Goal: Task Accomplishment & Management: Complete application form

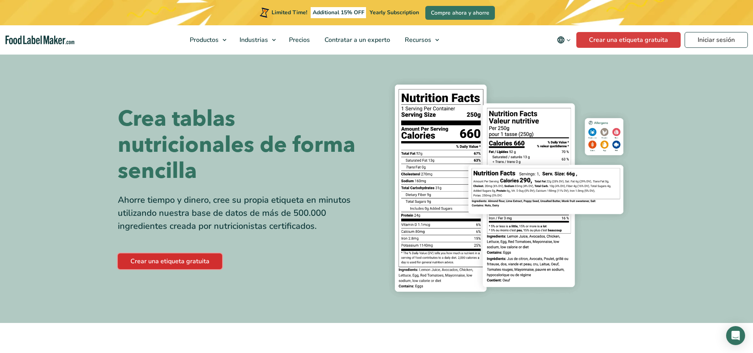
click at [186, 261] on link "Crear una etiqueta gratuita" at bounding box center [170, 261] width 104 height 16
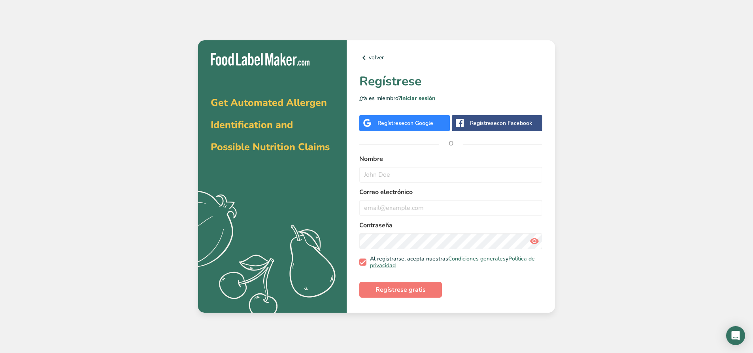
click at [392, 125] on div "Regístrese con Google" at bounding box center [406, 123] width 56 height 8
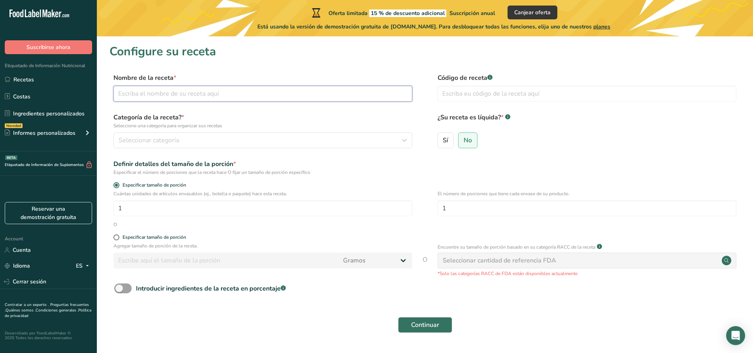
click at [236, 95] on input "text" at bounding box center [262, 94] width 299 height 16
type input "Crema pastelera vainilla"
click at [243, 125] on p "Seleccione una categoría para organizar sus recetas" at bounding box center [262, 125] width 299 height 7
click at [257, 137] on div "Seleccionar categoría" at bounding box center [261, 140] width 284 height 9
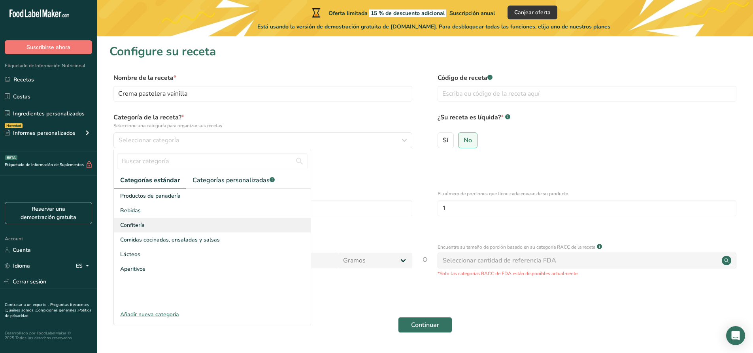
click at [159, 226] on div "Confitería" at bounding box center [212, 225] width 197 height 15
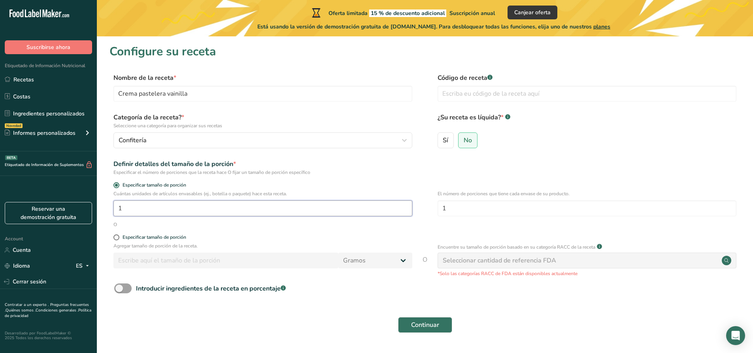
click at [271, 208] on input "1" at bounding box center [262, 208] width 299 height 16
type input "10"
click at [169, 226] on div "O" at bounding box center [425, 224] width 631 height 7
click at [115, 237] on span at bounding box center [116, 237] width 6 height 6
click at [115, 237] on input "Especificar tamaño de porción" at bounding box center [115, 237] width 5 height 5
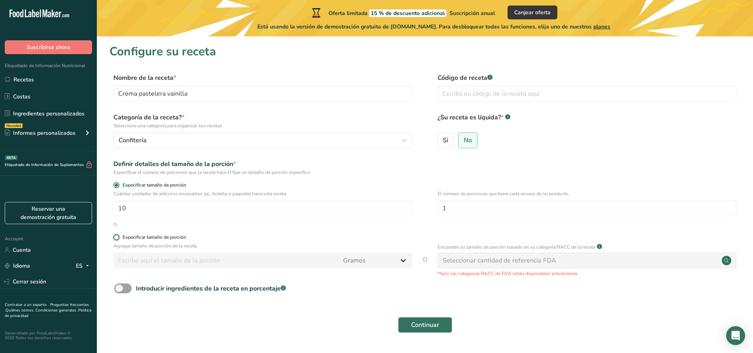
radio input "true"
radio input "false"
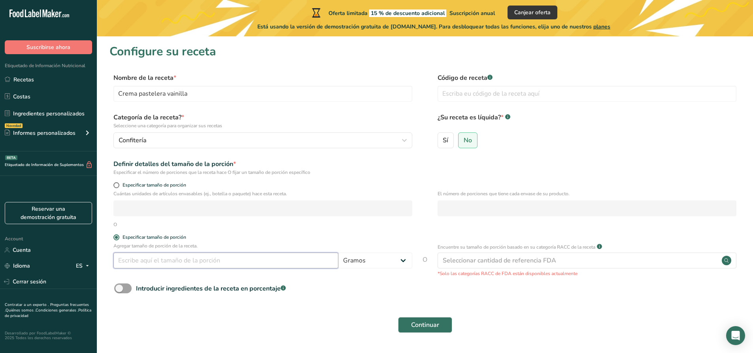
click at [194, 266] on input "number" at bounding box center [225, 261] width 225 height 16
type input "100"
click at [273, 233] on form "Nombre de la receta * Crema pastelera vainilla Código de receta .a-a{fill:#3473…" at bounding box center [425, 205] width 631 height 265
click at [297, 329] on div "Continuar" at bounding box center [425, 324] width 631 height 25
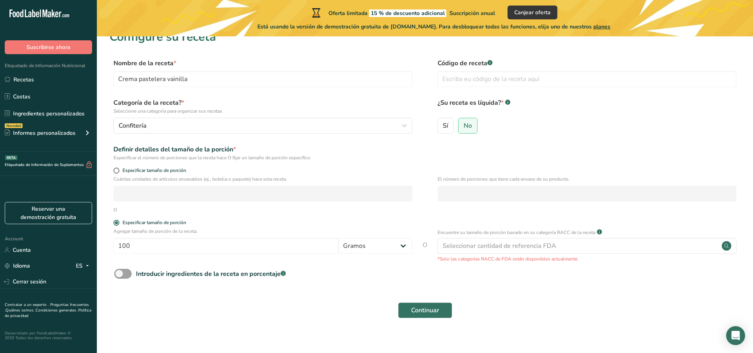
scroll to position [23, 0]
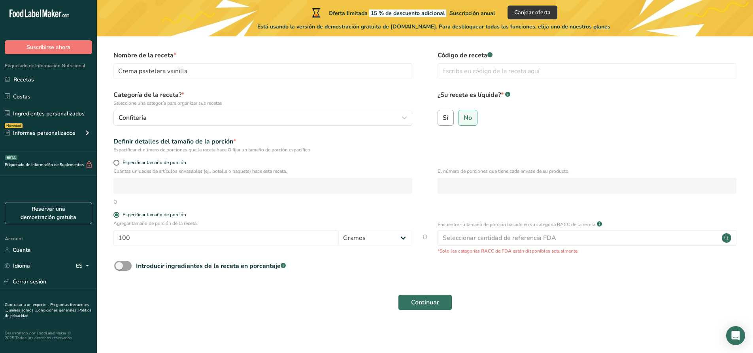
click at [447, 118] on span "Sí" at bounding box center [446, 118] width 6 height 8
click at [443, 118] on input "Sí" at bounding box center [440, 117] width 5 height 5
radio input "true"
radio input "false"
select select "22"
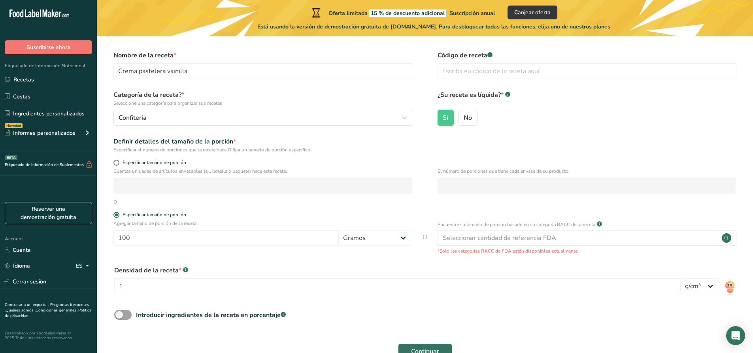
scroll to position [62, 0]
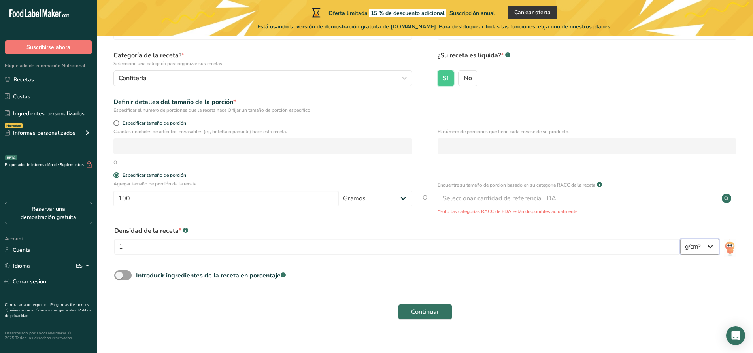
click at [709, 246] on select "lb/pie³ g/cm³" at bounding box center [699, 247] width 39 height 16
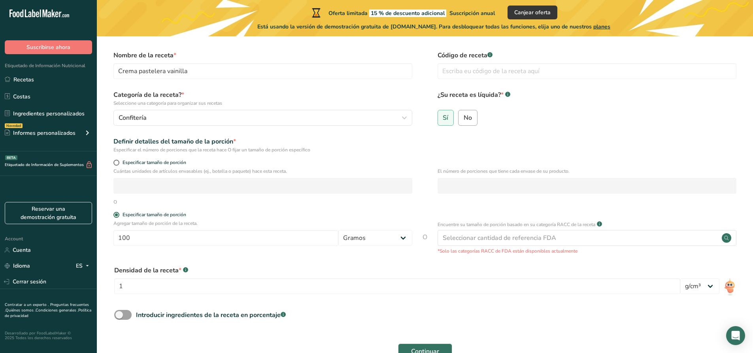
click at [473, 123] on label "No" at bounding box center [467, 118] width 19 height 16
click at [464, 120] on input "No" at bounding box center [461, 117] width 5 height 5
radio input "true"
radio input "false"
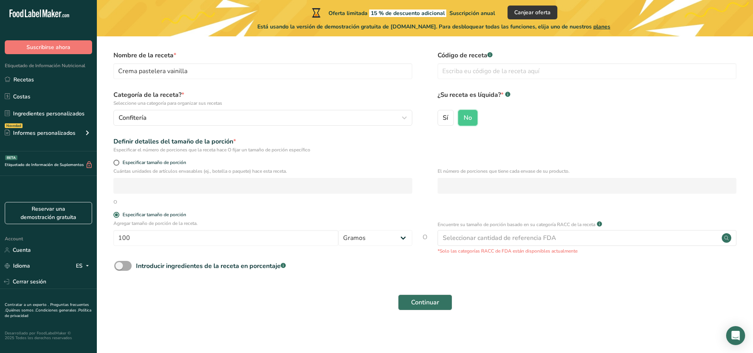
click at [120, 268] on span at bounding box center [122, 266] width 17 height 10
click at [119, 268] on input "Introducir ingredientes de la receta en porcentaje .a-a{fill:#347362;}.b-a{fill…" at bounding box center [116, 265] width 5 height 5
checkbox input "true"
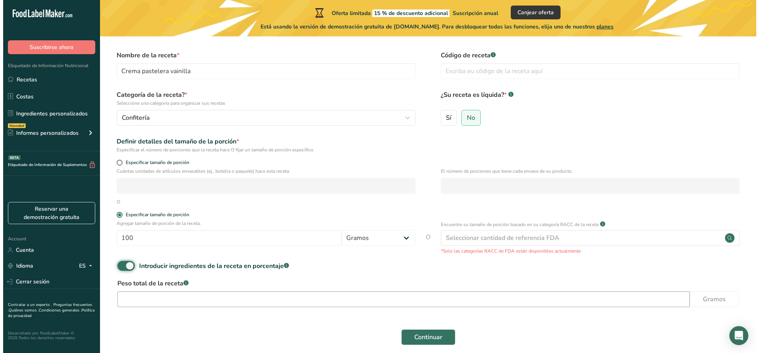
scroll to position [57, 0]
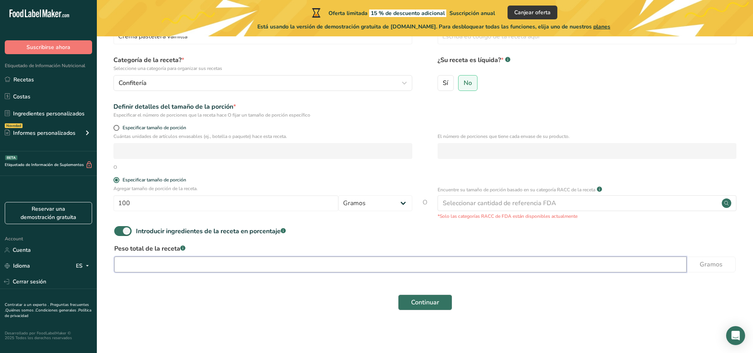
click at [209, 267] on input "number" at bounding box center [400, 265] width 573 height 16
click at [136, 267] on input "3.59" at bounding box center [400, 265] width 573 height 16
type input "3590"
click at [218, 318] on section "Configure su receta Nombre de la receta * Crema pastelera vainilla Código de re…" at bounding box center [425, 153] width 656 height 349
click at [511, 208] on div "Seleccionar cantidad de referencia FDA" at bounding box center [587, 203] width 299 height 16
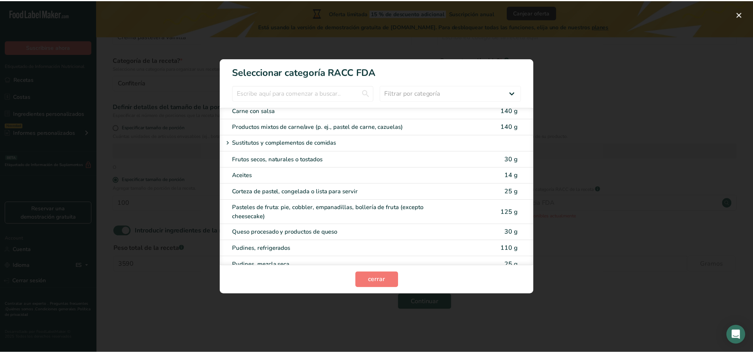
scroll to position [1107, 0]
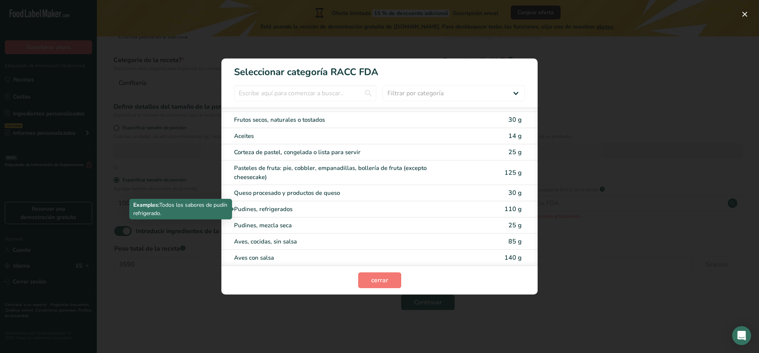
click at [286, 210] on div "Pudines, refrigerados" at bounding box center [346, 209] width 225 height 9
type input "110"
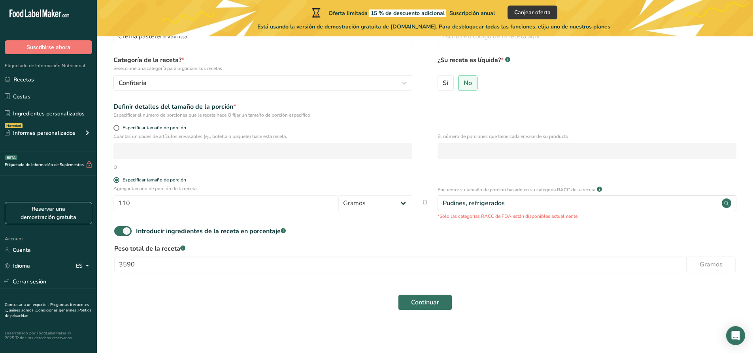
click at [288, 308] on div "Continuar" at bounding box center [425, 302] width 631 height 25
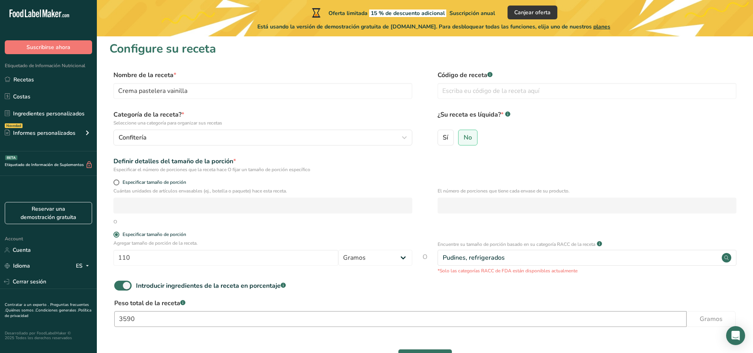
scroll to position [0, 0]
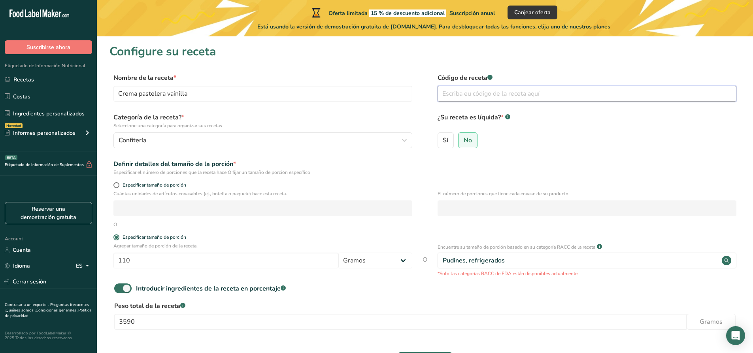
click at [450, 96] on input "text" at bounding box center [587, 94] width 299 height 16
click at [455, 93] on input "2cpv01" at bounding box center [587, 94] width 299 height 16
type input "2CPV01"
click at [609, 121] on label "¿Su receta es líquida? * .a-a{fill:#347362;}.b-a{fill:#fff;}" at bounding box center [587, 121] width 299 height 17
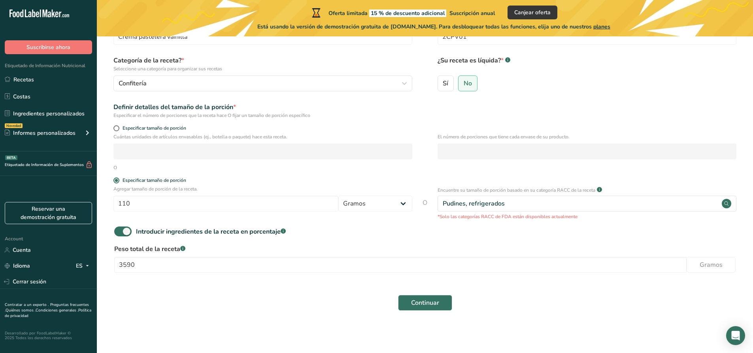
scroll to position [57, 0]
click at [408, 300] on button "Continuar" at bounding box center [425, 303] width 54 height 16
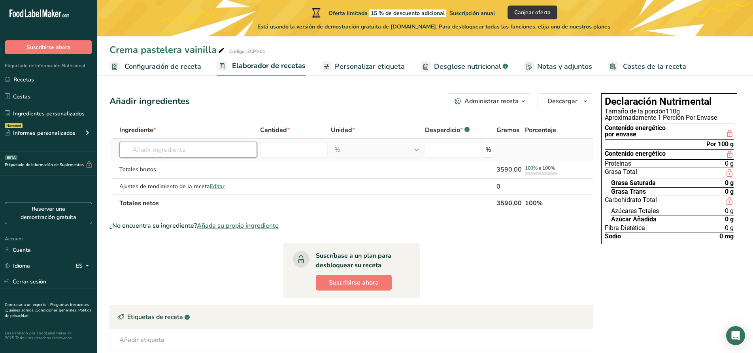
click at [223, 147] on input "text" at bounding box center [188, 150] width 138 height 16
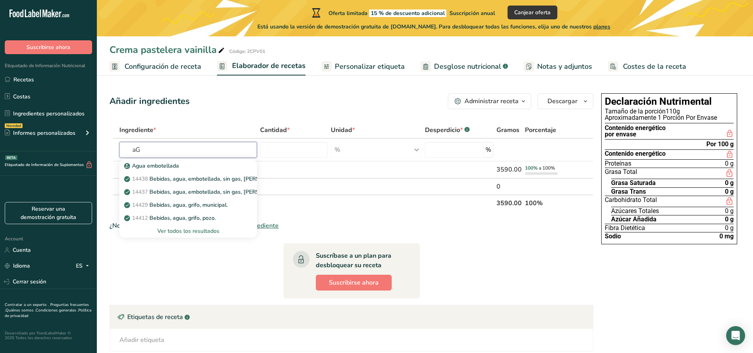
type input "a"
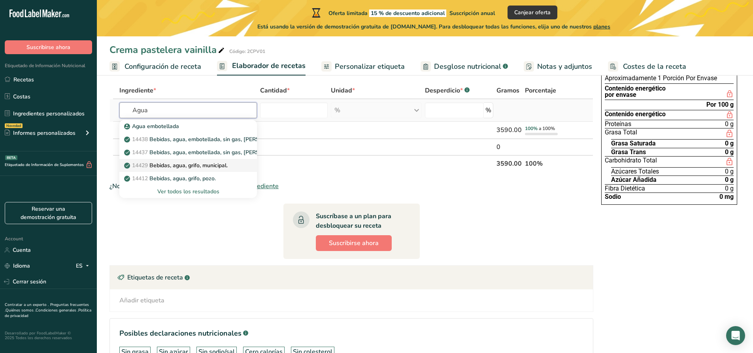
type input "Agua"
click at [186, 170] on link "14429 Bebidas, agua, grifo, municipal." at bounding box center [188, 165] width 138 height 13
type input "Beverages, water, tap, municipal"
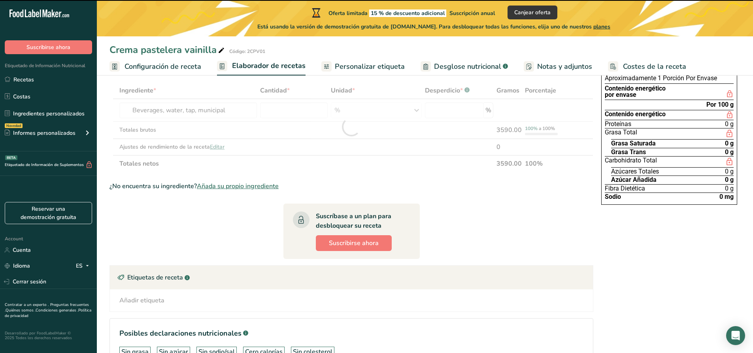
type input "0"
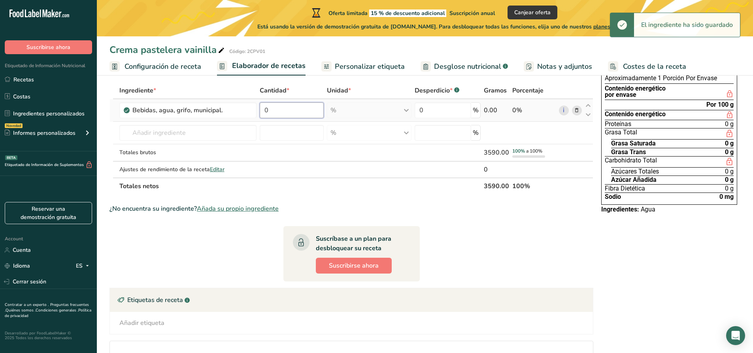
click at [307, 112] on input "0" at bounding box center [292, 110] width 64 height 16
type input "0"
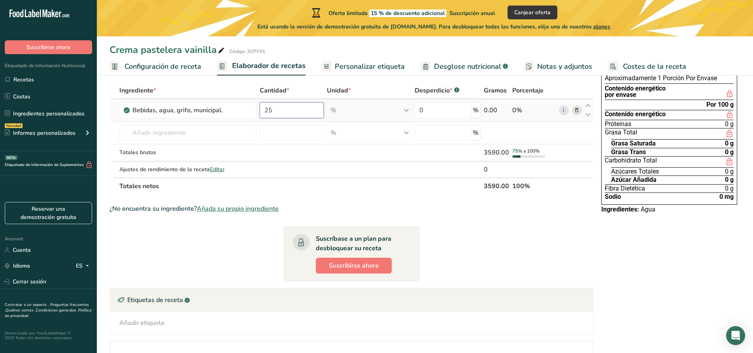
type input "2"
type input "69.64"
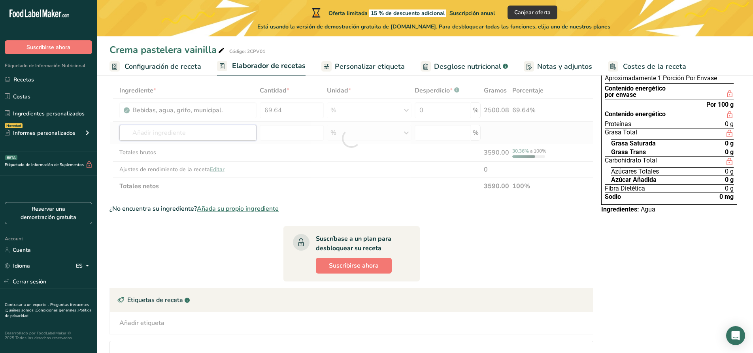
click at [199, 140] on div "Ingrediente * Cantidad * Unidad * Desperdicio * .a-a{fill:#347362;}.b-a{fill:#f…" at bounding box center [352, 138] width 484 height 112
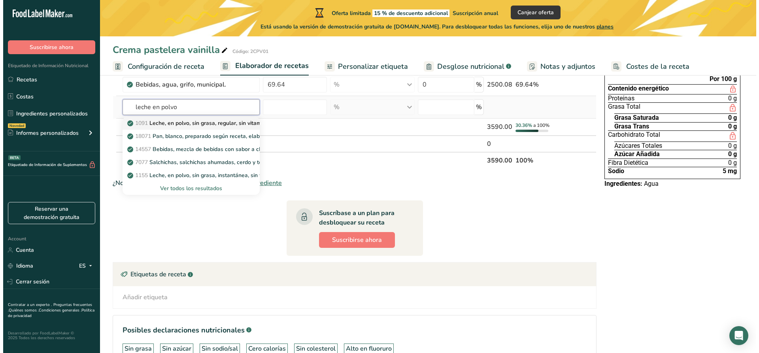
scroll to position [79, 0]
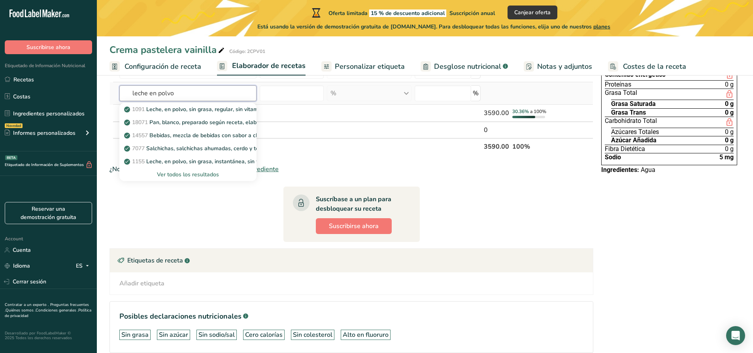
type input "leche en polvo"
click at [208, 174] on div "Ver todos los resultados" at bounding box center [188, 174] width 125 height 8
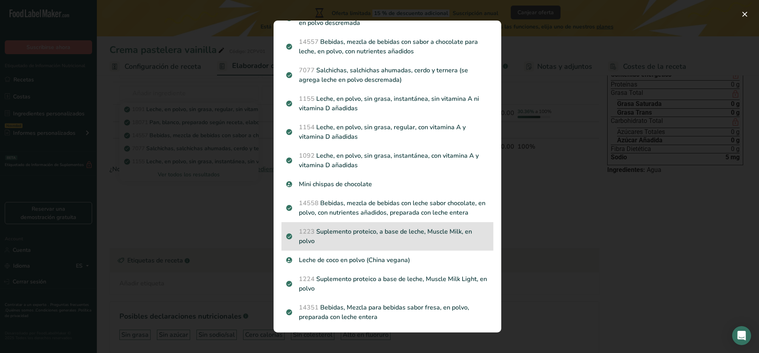
scroll to position [0, 0]
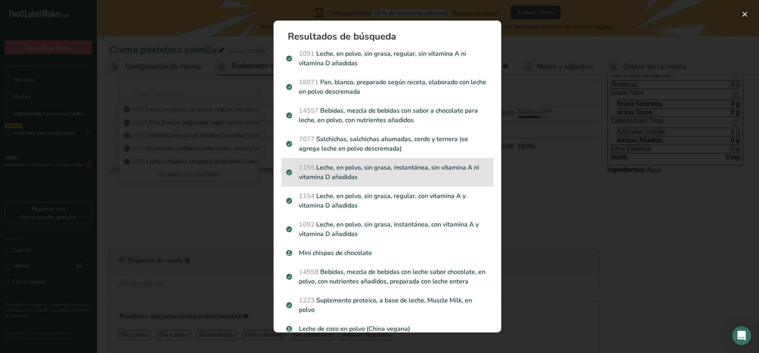
click at [416, 174] on p "1155 Leche, en polvo, sin grasa, instantánea, sin vitamina A ni vitamina D añad…" at bounding box center [387, 172] width 202 height 19
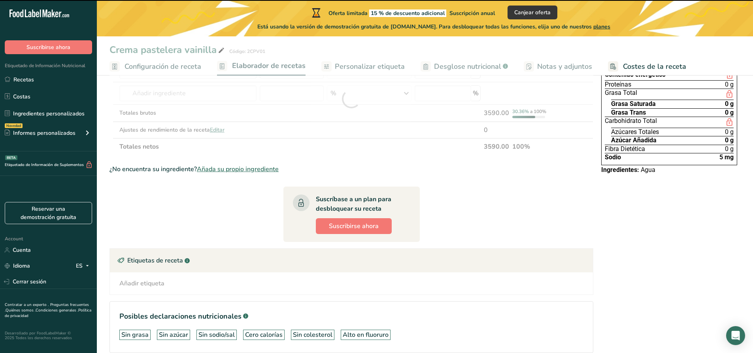
type input "0"
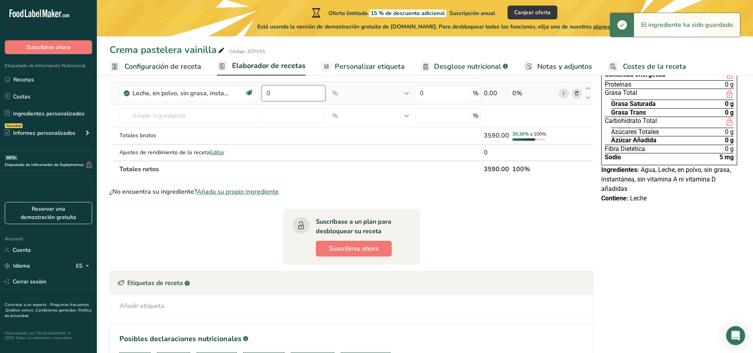
click at [294, 87] on input "0" at bounding box center [294, 93] width 64 height 16
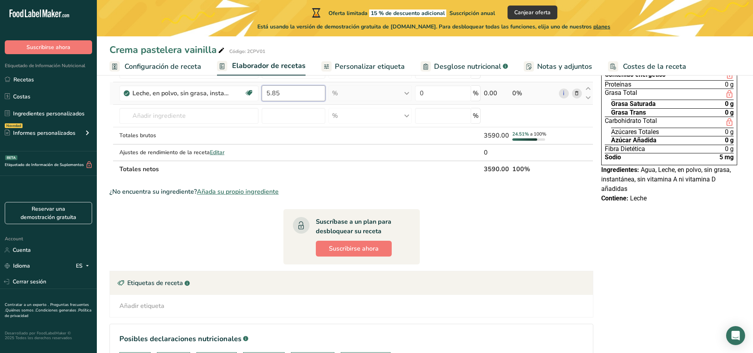
type input "5.85"
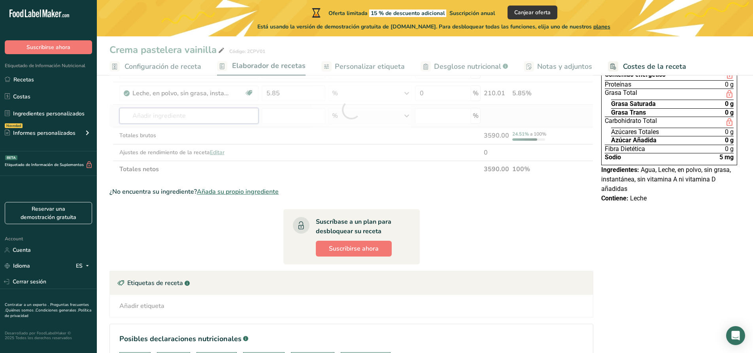
click at [195, 121] on div "Ingrediente * Cantidad * Unidad * Desperdicio * .a-a{fill:#347362;}.b-a{fill:#f…" at bounding box center [352, 110] width 484 height 135
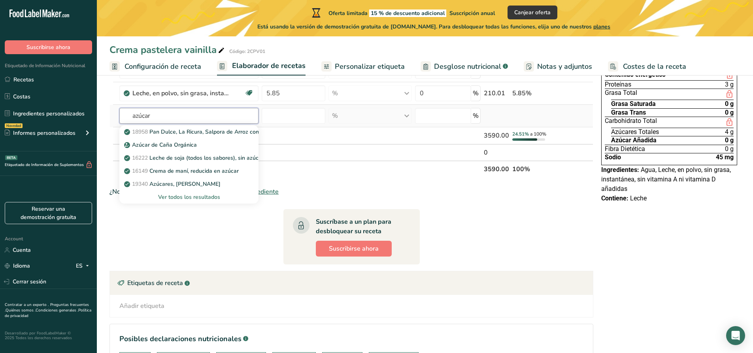
type input "azúcar"
click at [204, 199] on div "Ver todos los resultados" at bounding box center [189, 197] width 127 height 8
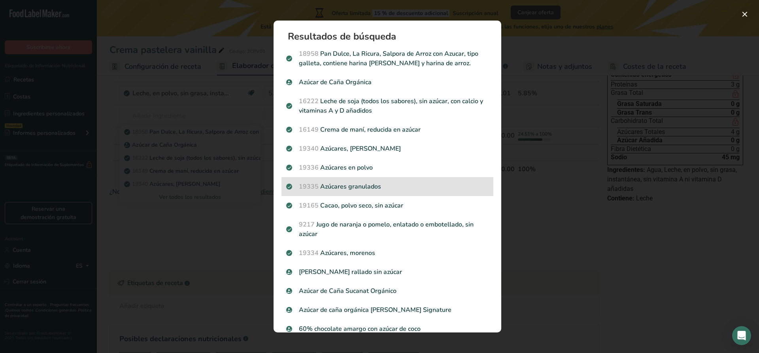
click at [395, 186] on p "19335 Azúcares granulados" at bounding box center [387, 186] width 202 height 9
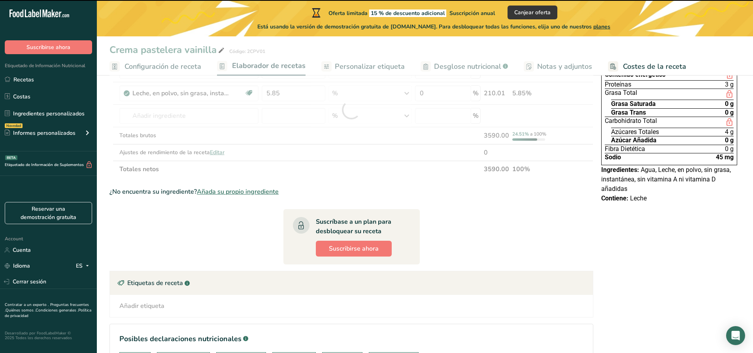
type input "0"
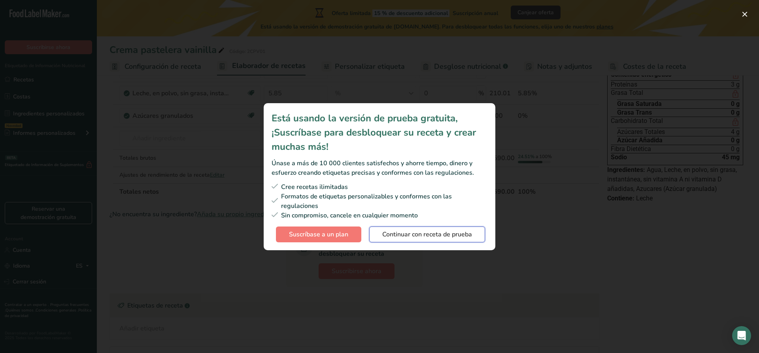
click at [435, 238] on span "Continuar con receta de prueba" at bounding box center [427, 234] width 90 height 9
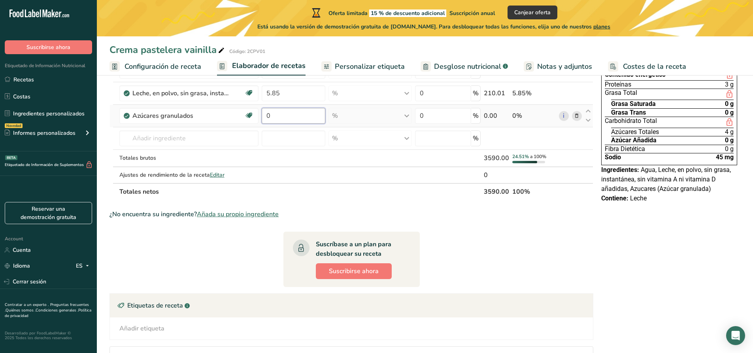
click at [293, 120] on input "0" at bounding box center [294, 116] width 64 height 16
type input "0"
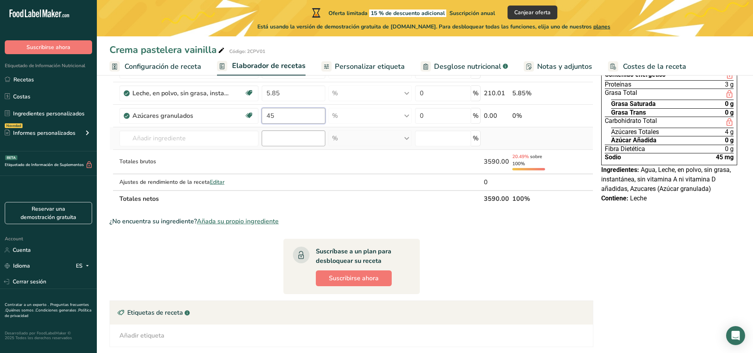
type input "4"
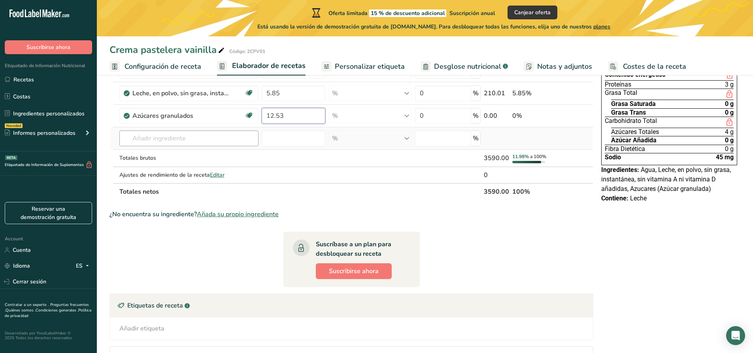
type input "12.53"
click at [202, 144] on div "Ingrediente * Cantidad * Unidad * Desperdicio * .a-a{fill:#347362;}.b-a{fill:#f…" at bounding box center [352, 121] width 484 height 157
type input "c"
type input "cepete"
click at [187, 166] on div "Añada su propio ingrediente" at bounding box center [189, 167] width 127 height 8
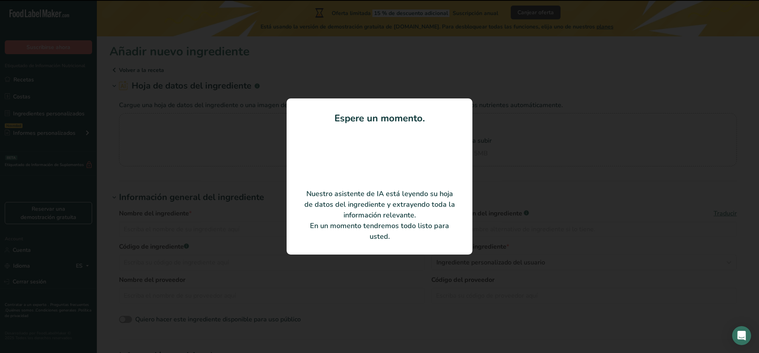
type input "Ce.Pe.Te. Preparado completo para la elaboración de crema pastelera"
type input "8405310600223"
type input "Puratos"
type input "4111277"
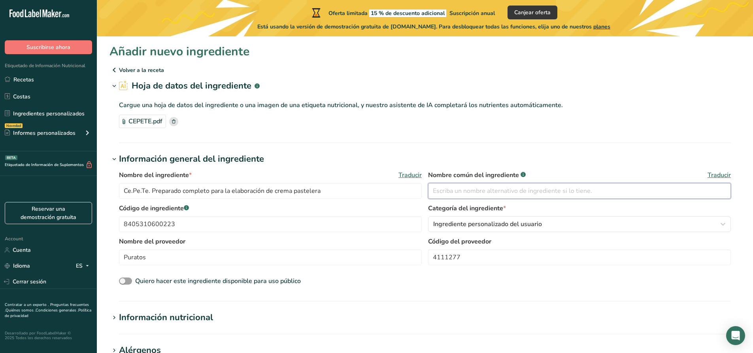
click at [443, 193] on input "text" at bounding box center [579, 191] width 303 height 16
type input "c"
type input "Ce.Pe.Te"
click at [335, 291] on div "Nombre del ingrediente * Traducir Ce.Pe.Te. Preparado completo para la elaborac…" at bounding box center [425, 229] width 631 height 126
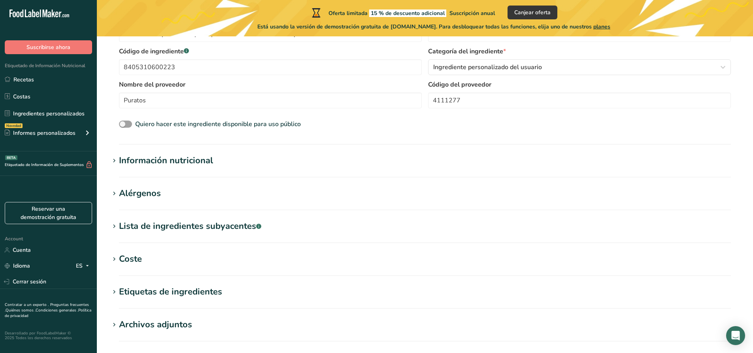
scroll to position [158, 0]
click at [249, 164] on h1 "Información nutricional" at bounding box center [425, 159] width 631 height 13
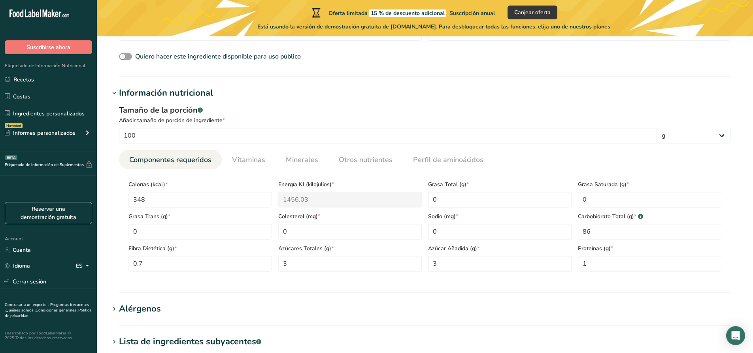
scroll to position [101, 0]
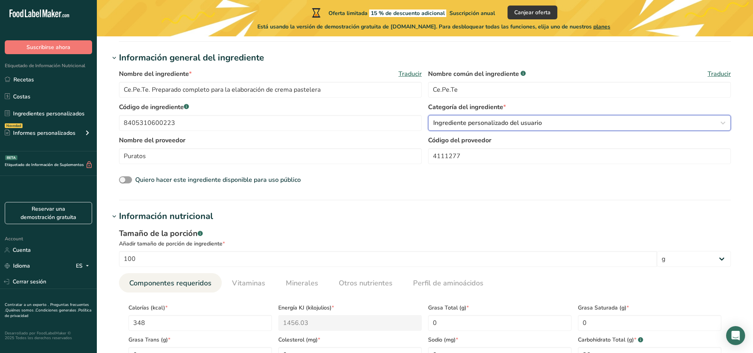
click at [677, 117] on button "Ingrediente personalizado del usuario" at bounding box center [579, 123] width 303 height 16
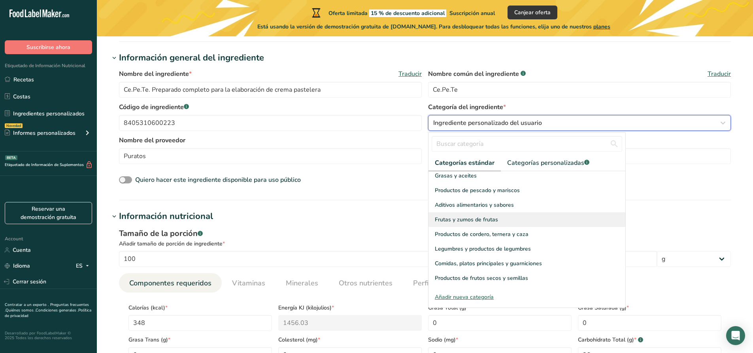
scroll to position [158, 0]
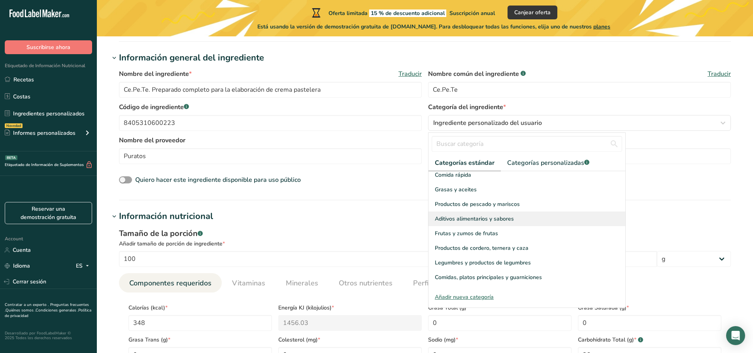
click at [490, 215] on span "Aditivos alimentarios y sabores" at bounding box center [474, 219] width 79 height 8
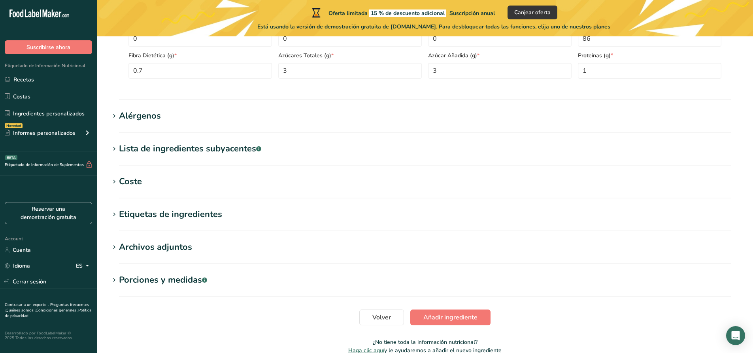
scroll to position [457, 0]
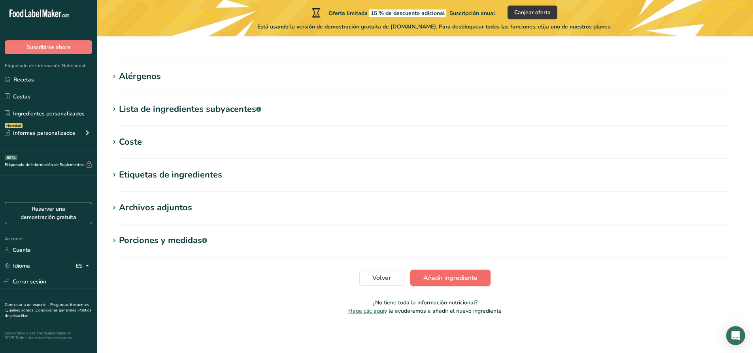
click at [450, 282] on span "Añadir ingrediente" at bounding box center [450, 277] width 54 height 9
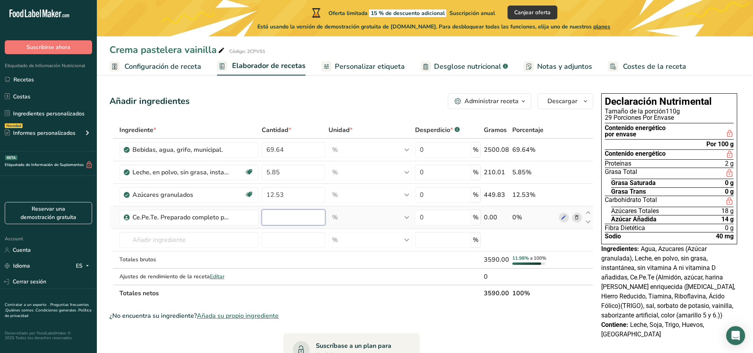
click at [282, 217] on input "number" at bounding box center [294, 218] width 64 height 16
type input "0"
type input "6.4"
click at [225, 238] on div "Ingrediente * Cantidad * Unidad * Desperdicio * .a-a{fill:#347362;}.b-a{fill:#f…" at bounding box center [352, 212] width 484 height 180
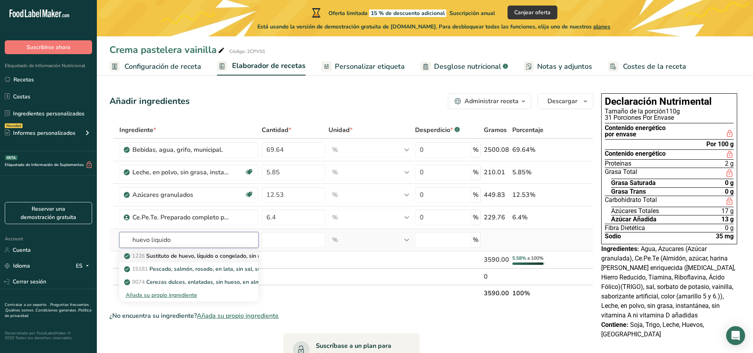
type input "huevo liquido"
click at [218, 259] on p "1226 Sustituto de huevo, líquido o congelado, sin grasa" at bounding box center [199, 256] width 146 height 8
type input "Egg substitute, liquid or frozen, fat free"
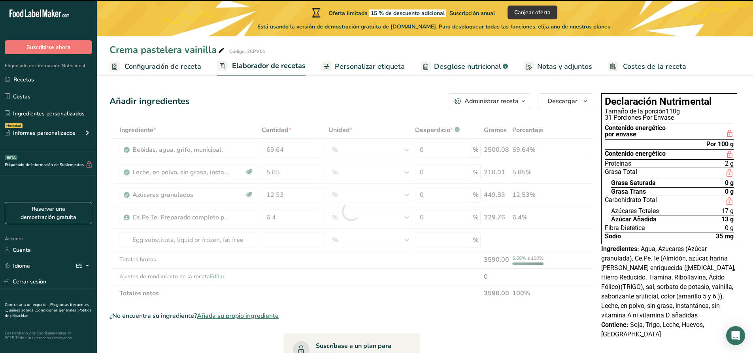
type input "0"
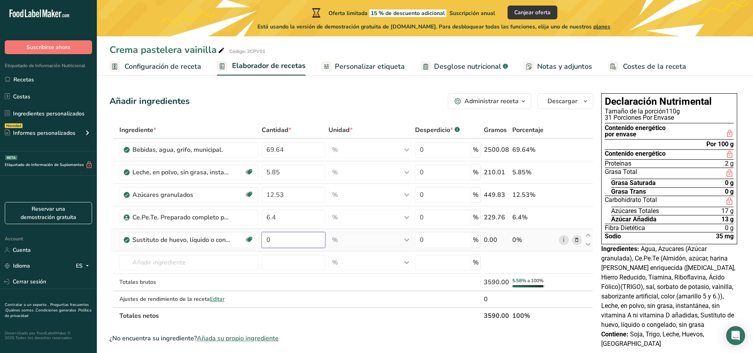
click at [293, 243] on input "0" at bounding box center [294, 240] width 64 height 16
type input "0"
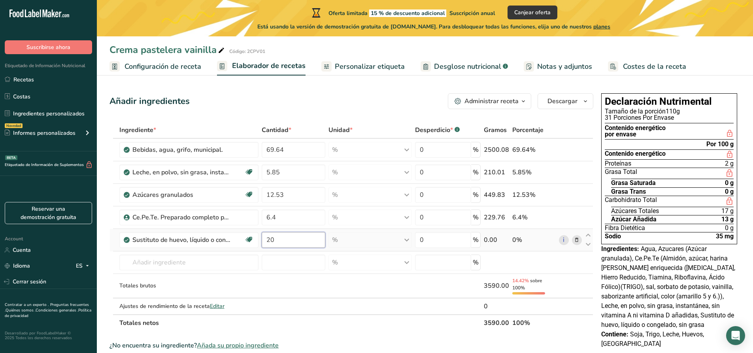
type input "2"
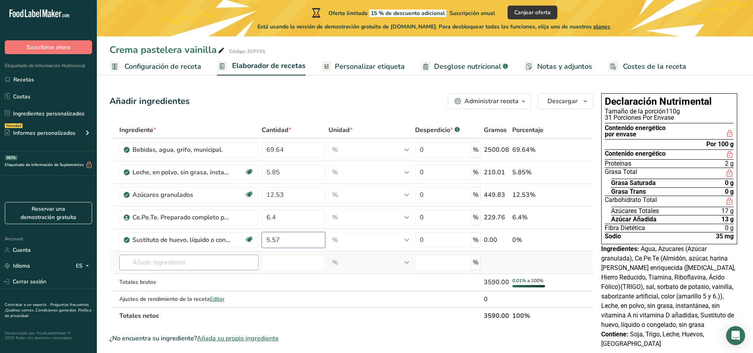
type input "5.57"
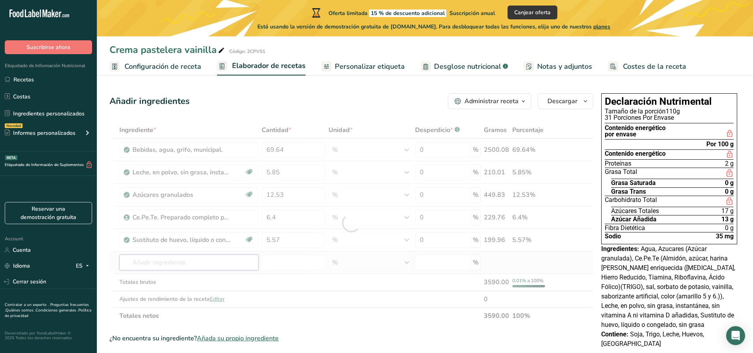
click at [222, 265] on div "Ingrediente * Cantidad * Unidad * Desperdicio * .a-a{fill:#347362;}.b-a{fill:#f…" at bounding box center [352, 223] width 484 height 202
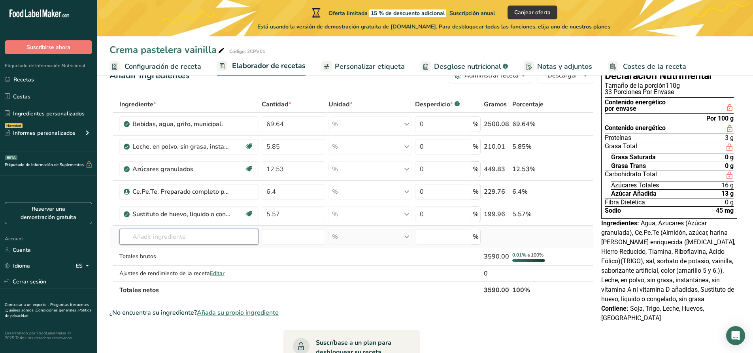
scroll to position [40, 0]
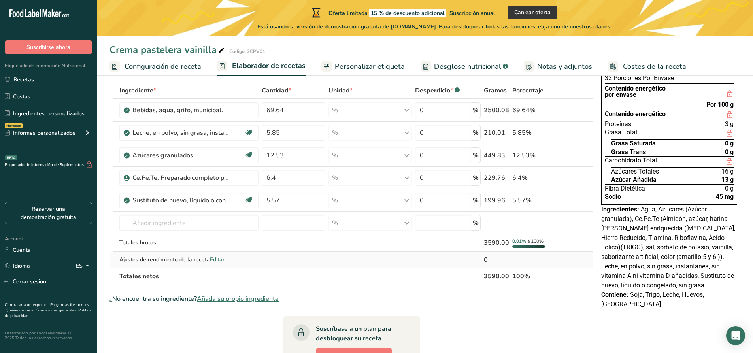
click at [224, 259] on span "Editar" at bounding box center [217, 260] width 15 height 8
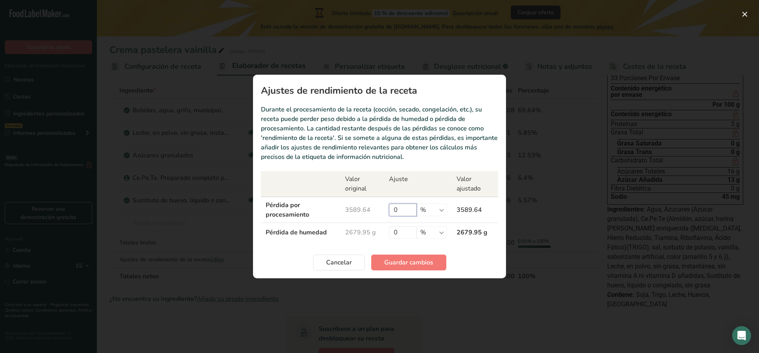
click at [406, 212] on input "0" at bounding box center [403, 210] width 28 height 13
type input "4"
click at [425, 194] on th "Ajuste" at bounding box center [418, 184] width 68 height 26
click at [420, 265] on span "Guardar cambios" at bounding box center [408, 262] width 49 height 9
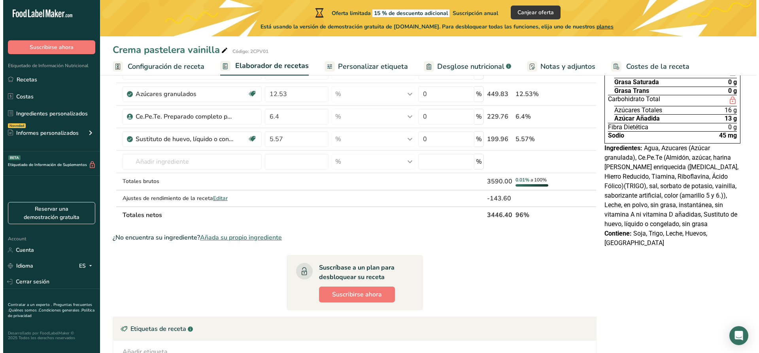
scroll to position [119, 0]
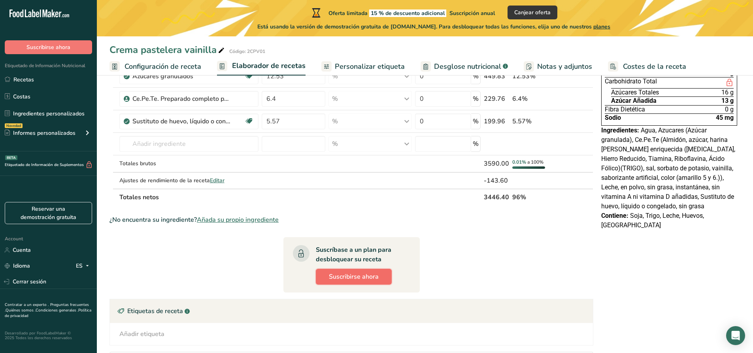
click at [367, 278] on span "Suscribirse ahora" at bounding box center [354, 276] width 50 height 9
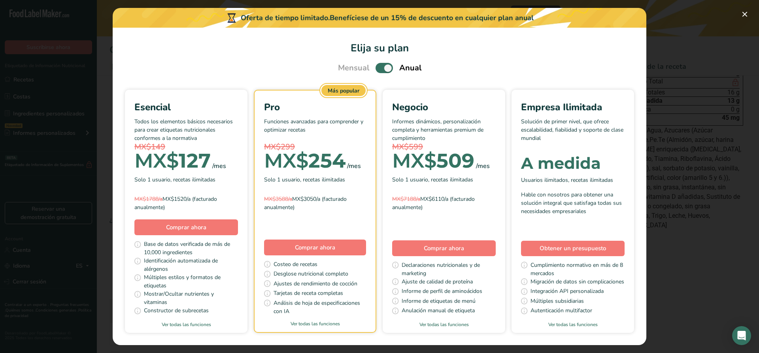
scroll to position [40, 0]
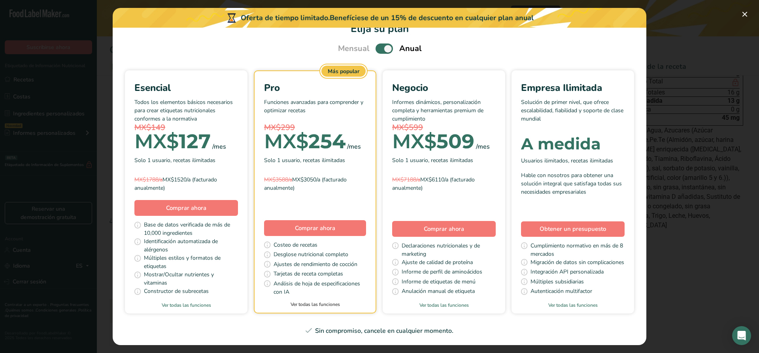
click at [355, 301] on link "Ver todas las funciones" at bounding box center [315, 304] width 121 height 7
